Goal: Use online tool/utility: Use online tool/utility

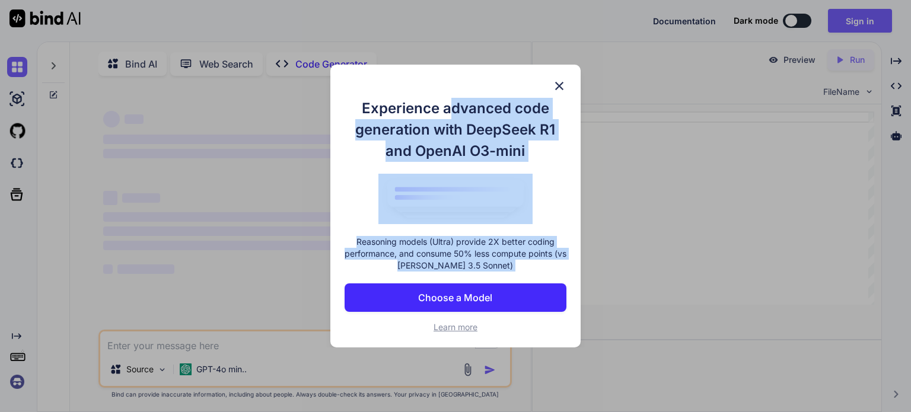
drag, startPoint x: 448, startPoint y: 96, endPoint x: 345, endPoint y: 311, distance: 238.8
click at [345, 311] on div "Experience advanced code generation with DeepSeek R1 and OpenAI O3-mini Reasoni…" at bounding box center [455, 207] width 250 height 284
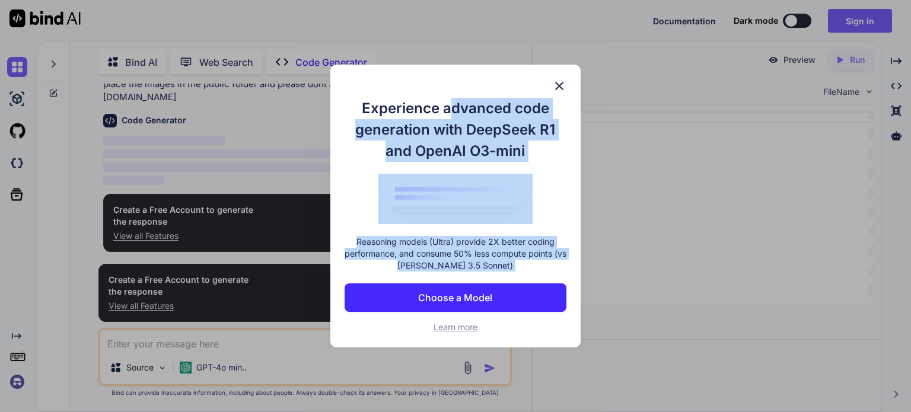
scroll to position [86, 0]
type textarea "x"
click at [452, 297] on p "Choose a Model" at bounding box center [455, 298] width 74 height 14
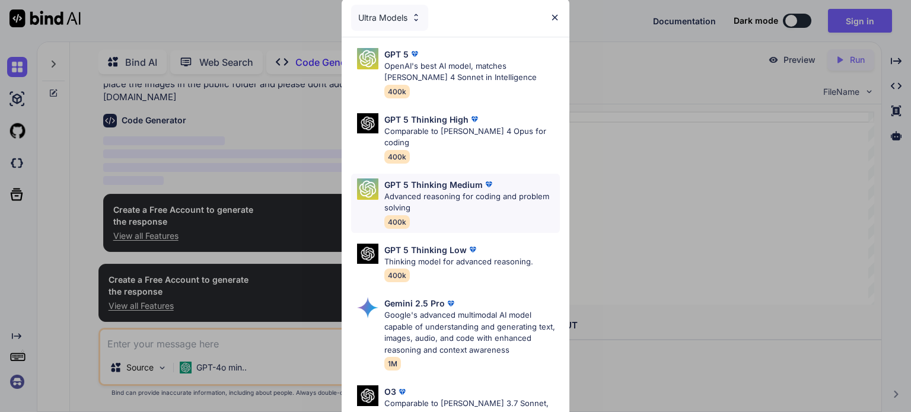
click at [487, 191] on p "Advanced reasoning for coding and problem solving" at bounding box center [472, 202] width 176 height 23
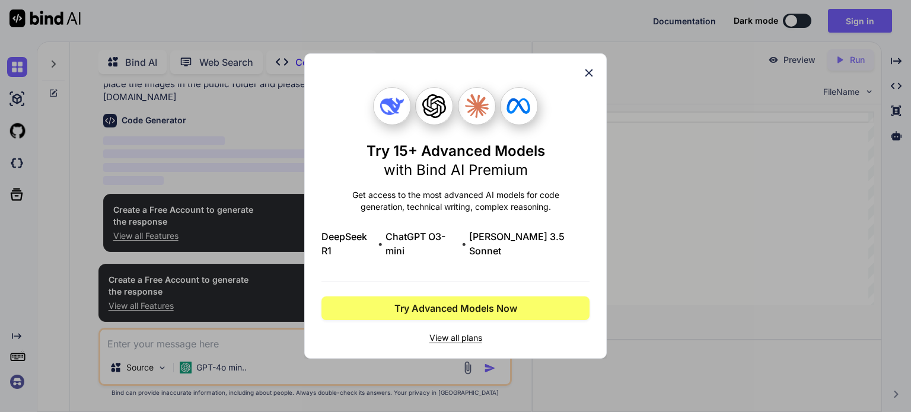
click at [591, 88] on div "Try 15+ Advanced Models with Bind AI Premium Get access to the most advanced AI…" at bounding box center [455, 205] width 302 height 305
click at [593, 79] on icon at bounding box center [588, 72] width 13 height 13
